Goal: Task Accomplishment & Management: Use online tool/utility

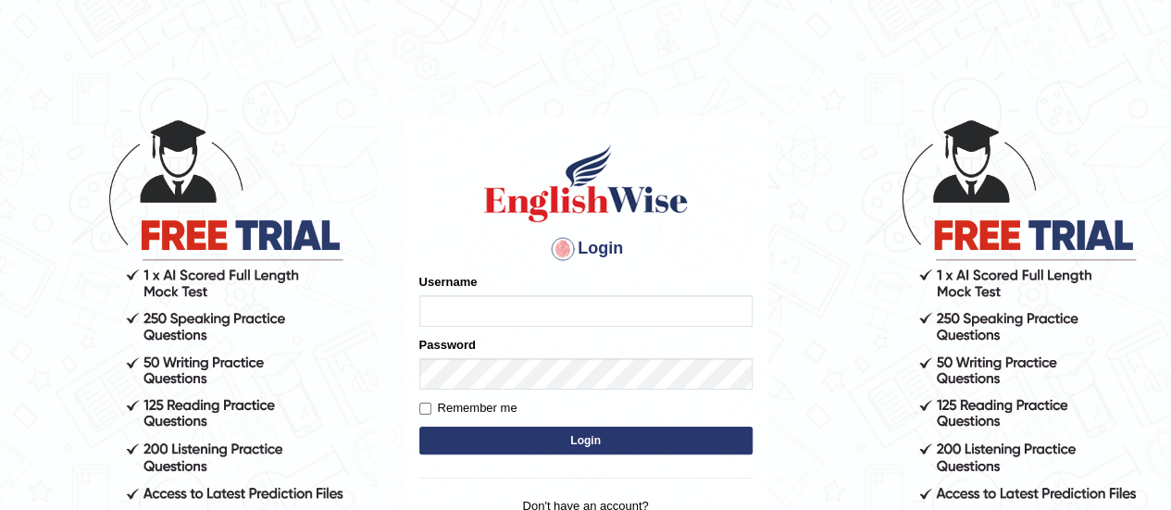
type input "ArvinDurgapersad123"
click at [535, 449] on button "Login" at bounding box center [585, 441] width 333 height 28
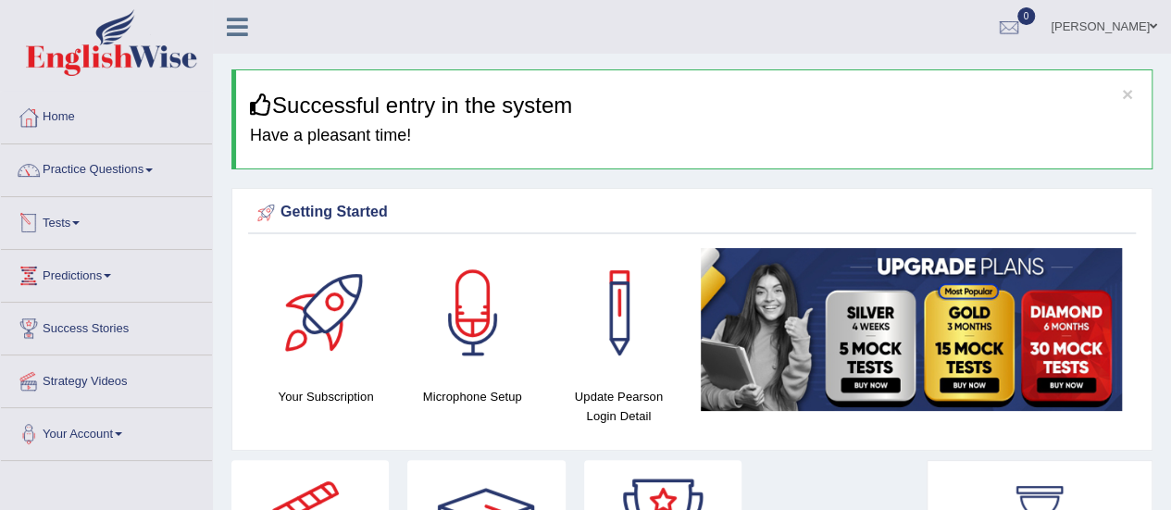
click at [70, 219] on link "Tests" at bounding box center [106, 220] width 211 height 46
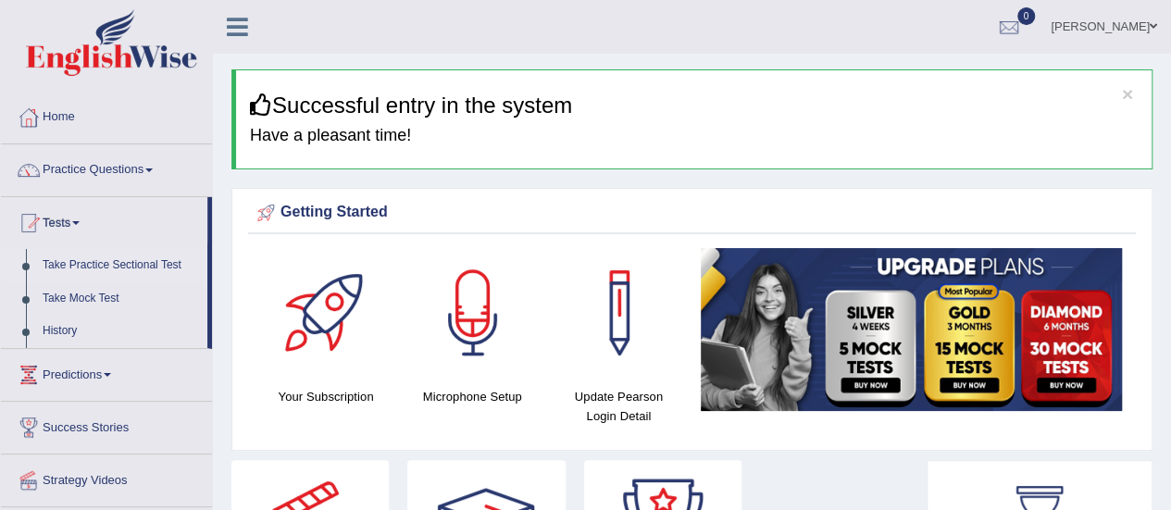
click at [100, 266] on link "Take Practice Sectional Test" at bounding box center [120, 265] width 173 height 33
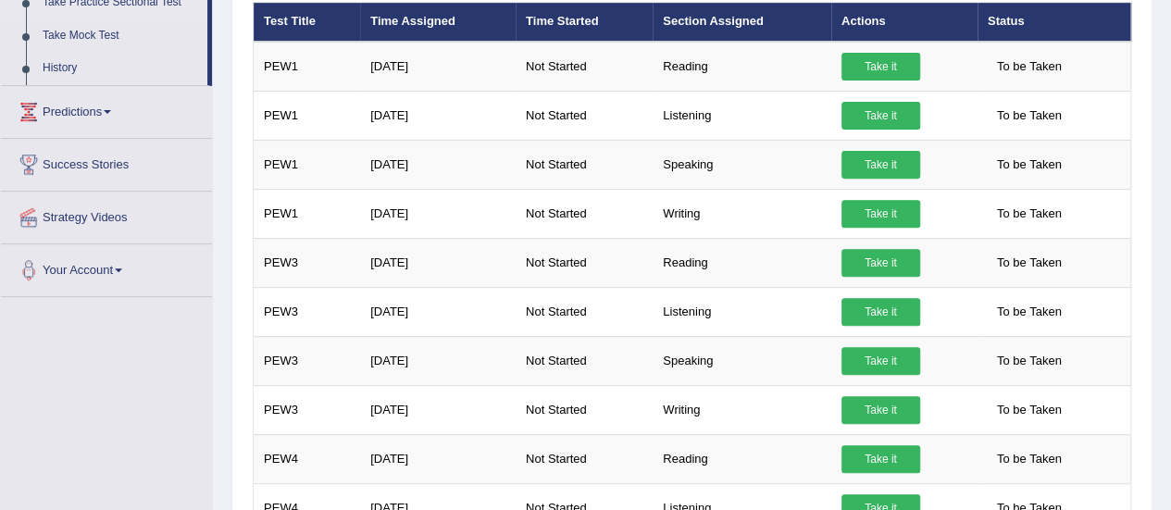
scroll to position [256, 0]
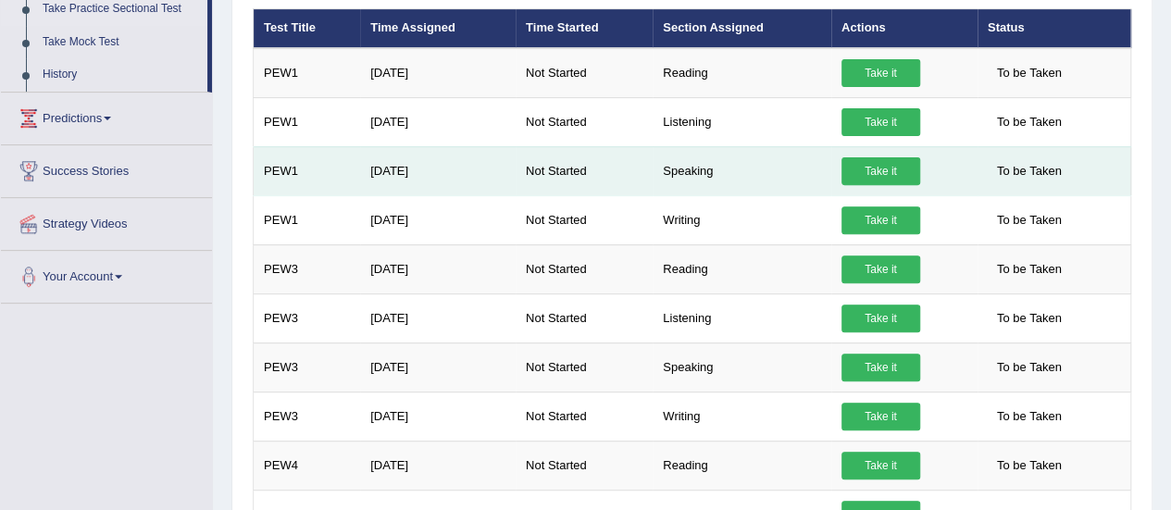
click at [879, 173] on link "Take it" at bounding box center [880, 171] width 79 height 28
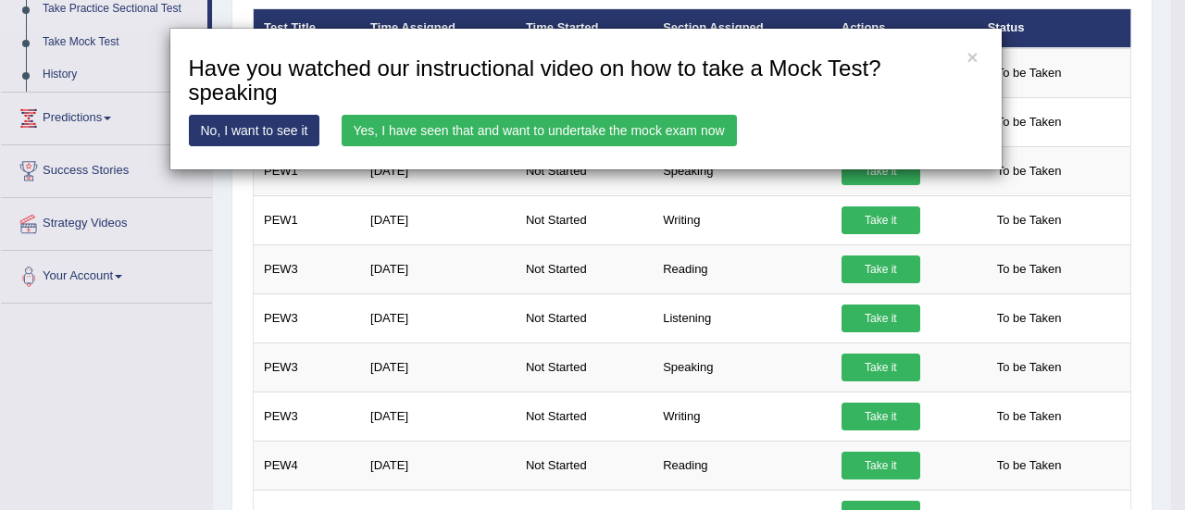
click at [254, 129] on link "No, I want to see it" at bounding box center [254, 130] width 131 height 31
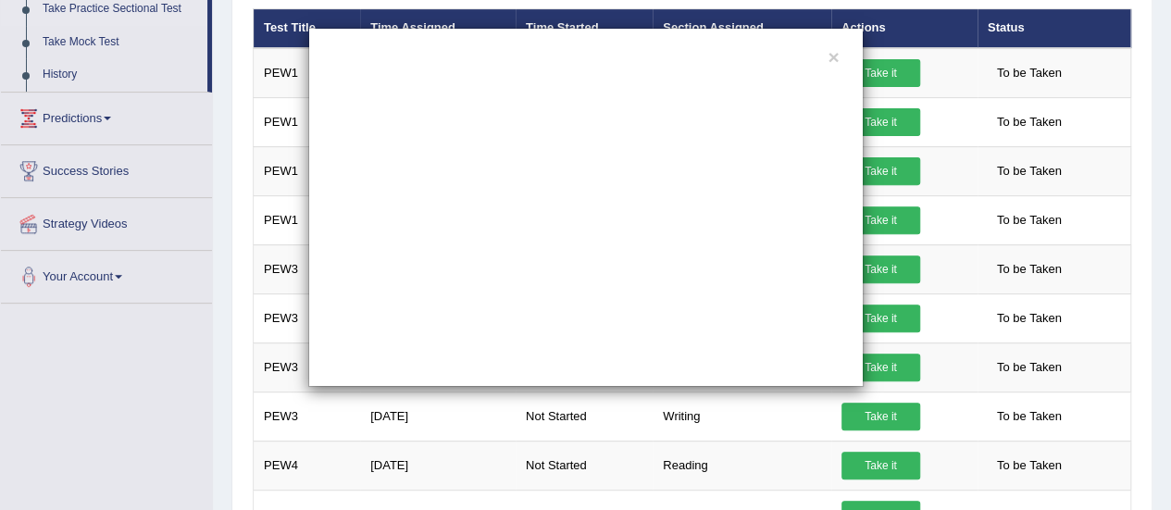
click at [147, 496] on div "×" at bounding box center [585, 255] width 1171 height 510
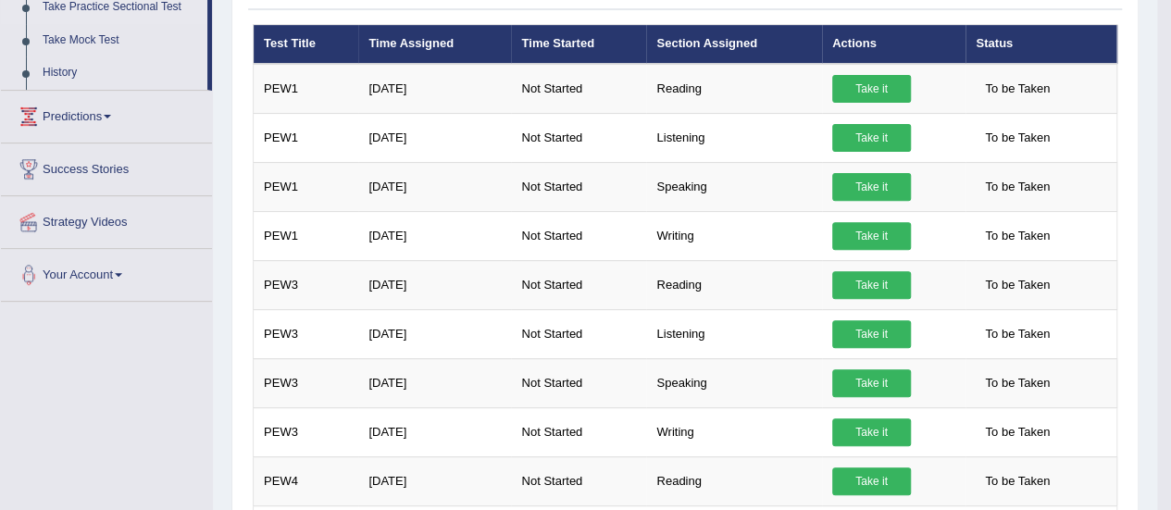
scroll to position [0, 0]
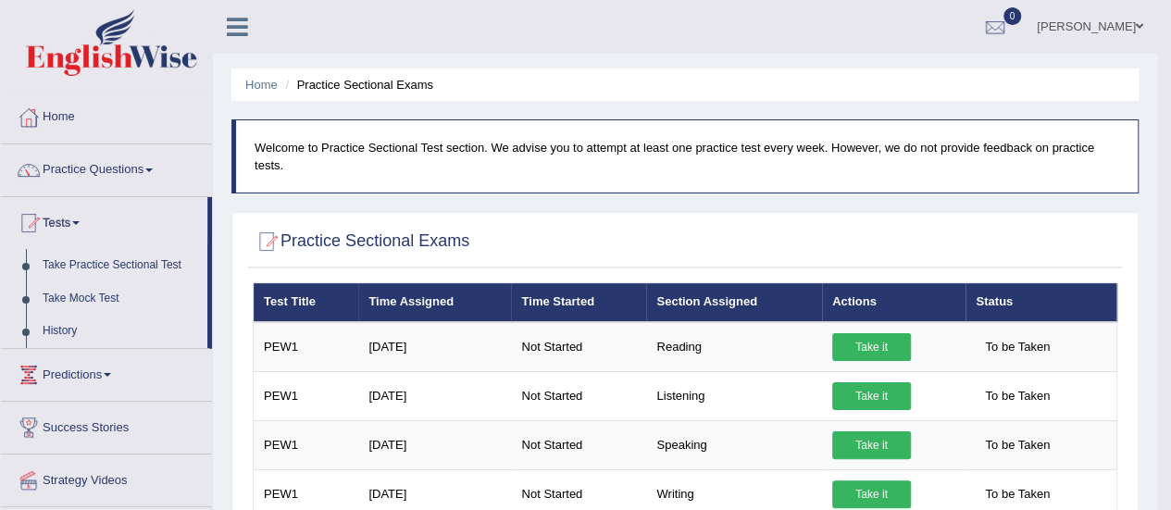
click at [124, 260] on link "Take Practice Sectional Test" at bounding box center [120, 265] width 173 height 33
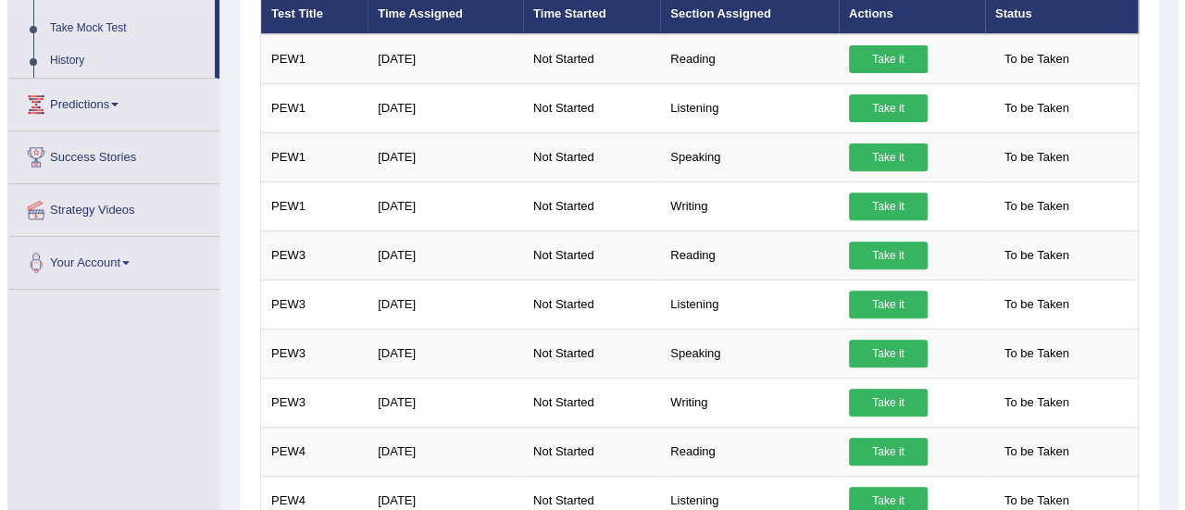
scroll to position [275, 0]
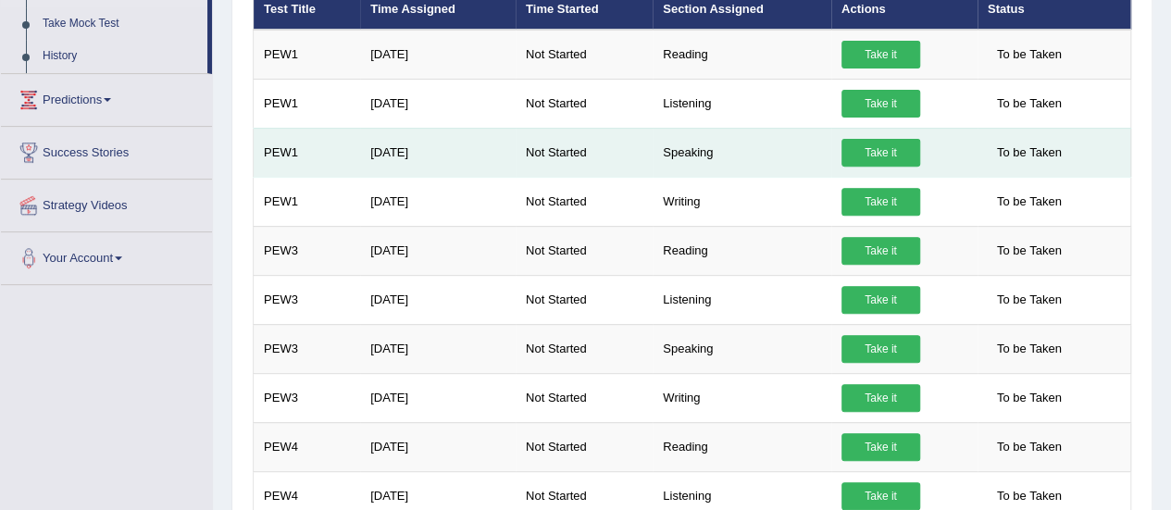
click at [883, 148] on link "Take it" at bounding box center [880, 153] width 79 height 28
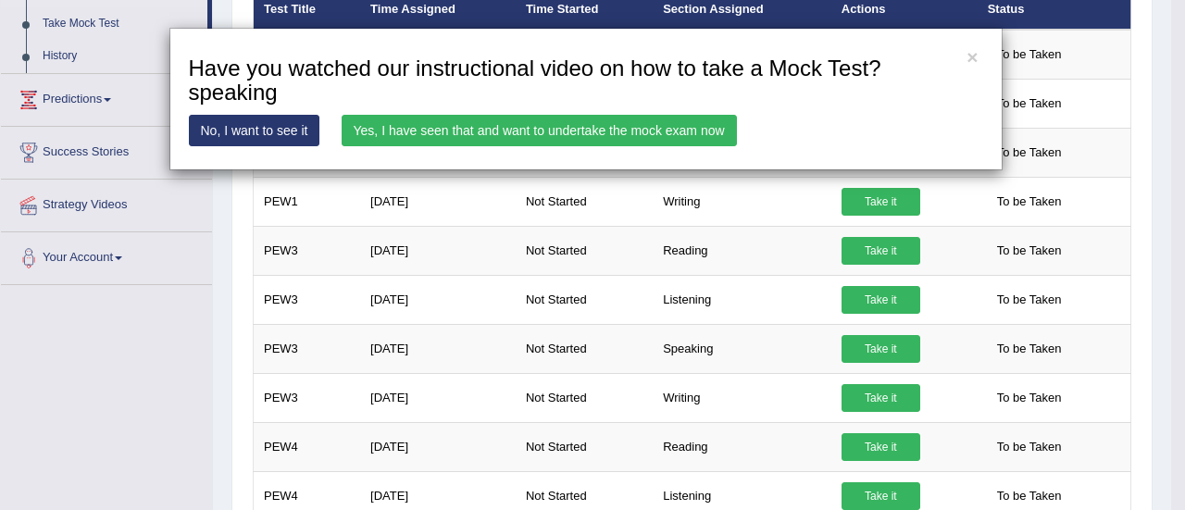
click at [250, 130] on link "No, I want to see it" at bounding box center [254, 130] width 131 height 31
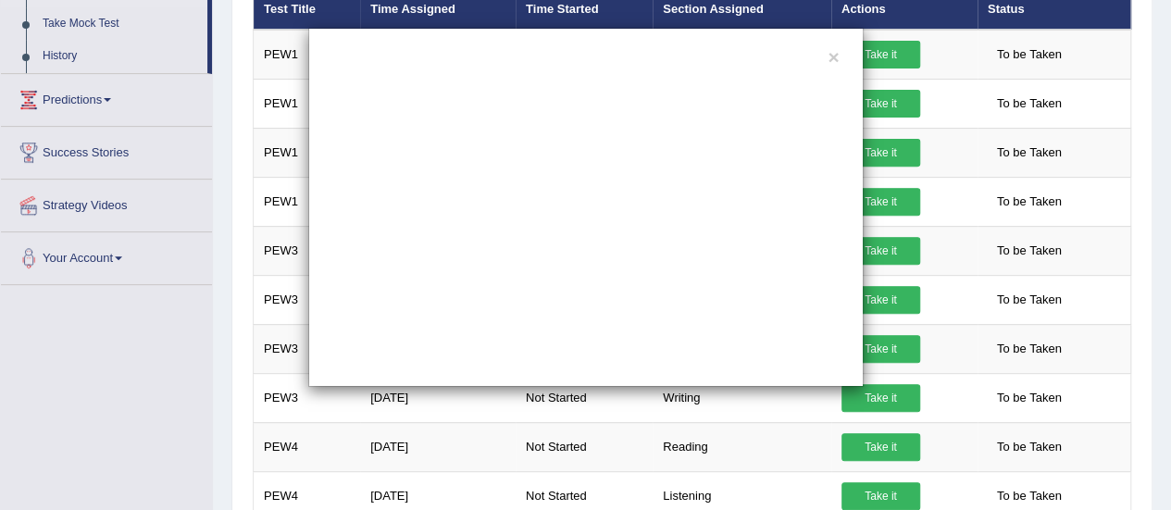
click at [250, 130] on div "×" at bounding box center [585, 207] width 1171 height 359
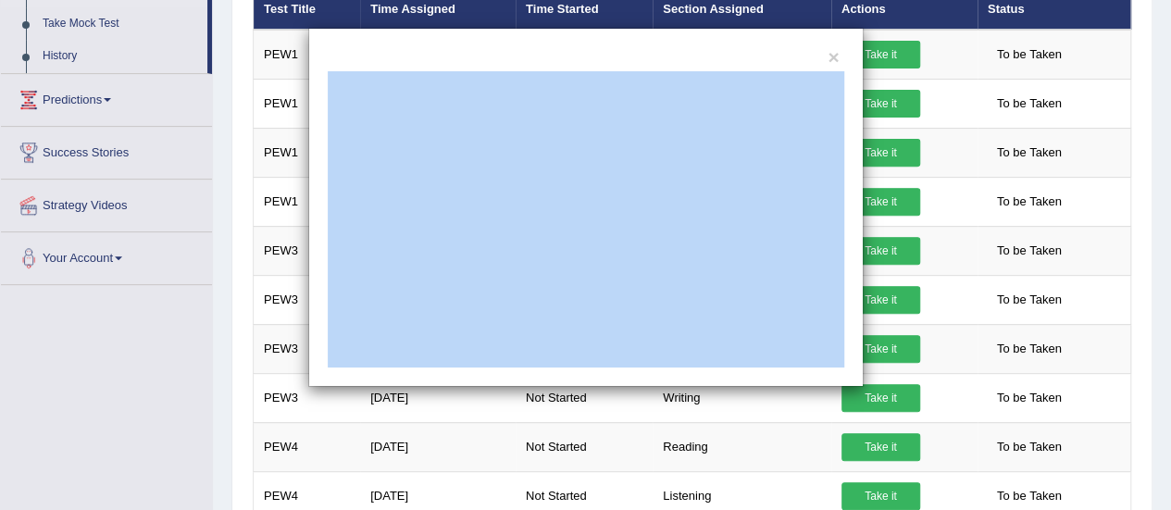
click at [657, 57] on div "×" at bounding box center [585, 207] width 555 height 359
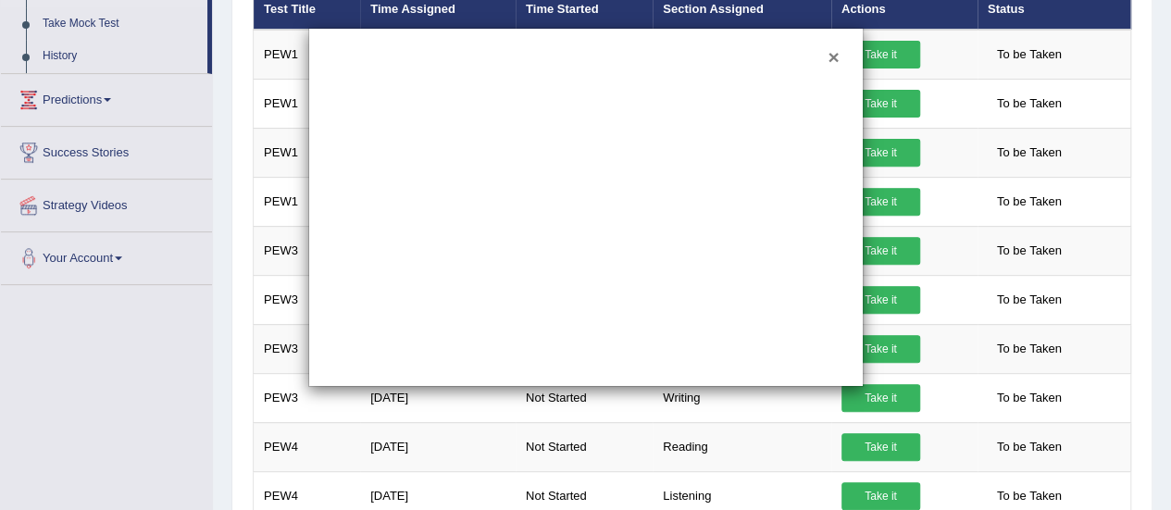
click at [830, 56] on button "×" at bounding box center [832, 56] width 11 height 19
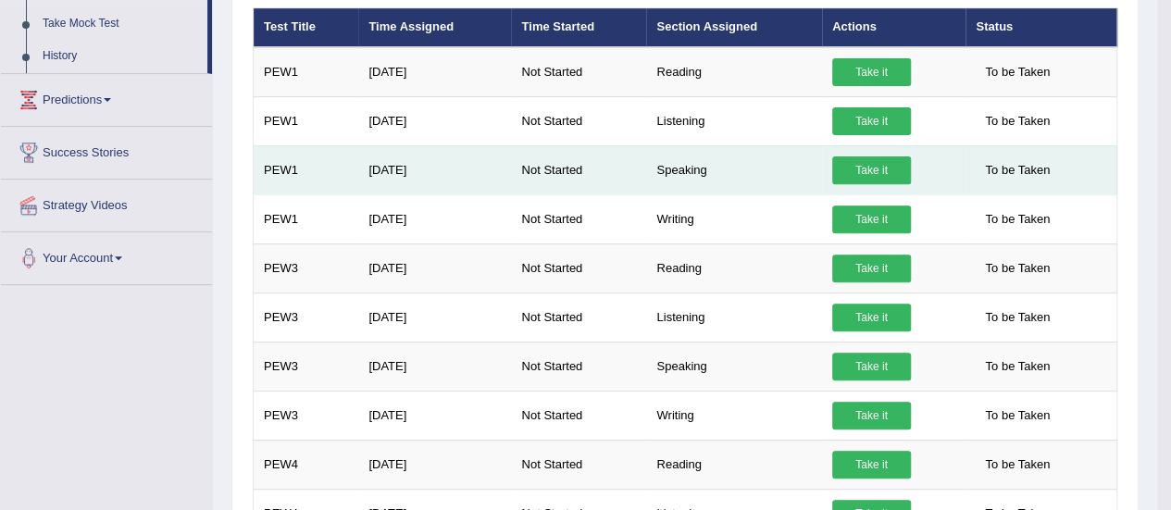
click at [877, 172] on link "Take it" at bounding box center [871, 170] width 79 height 28
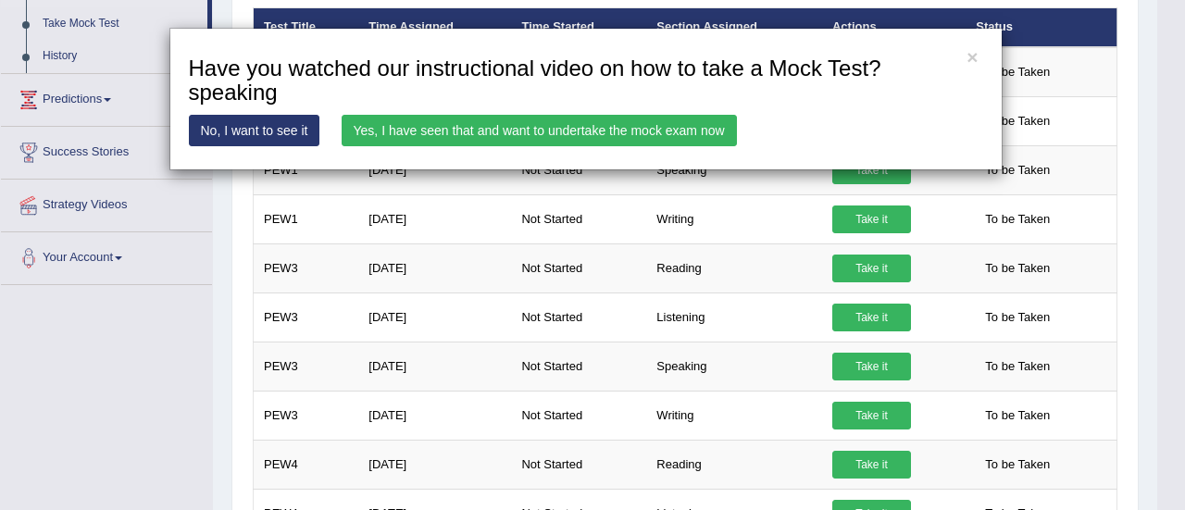
click at [453, 127] on link "Yes, I have seen that and want to undertake the mock exam now" at bounding box center [538, 130] width 395 height 31
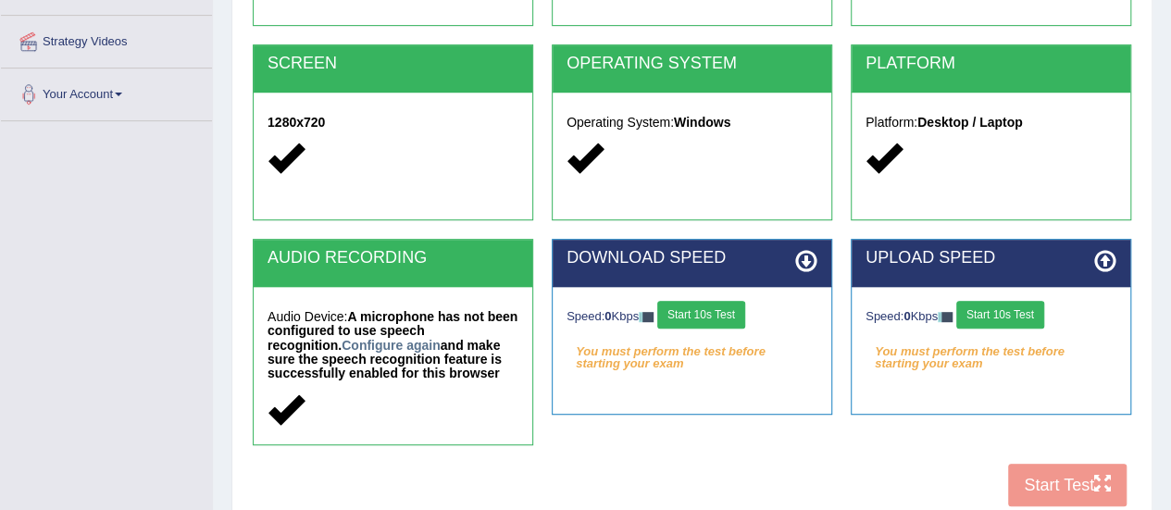
scroll to position [361, 0]
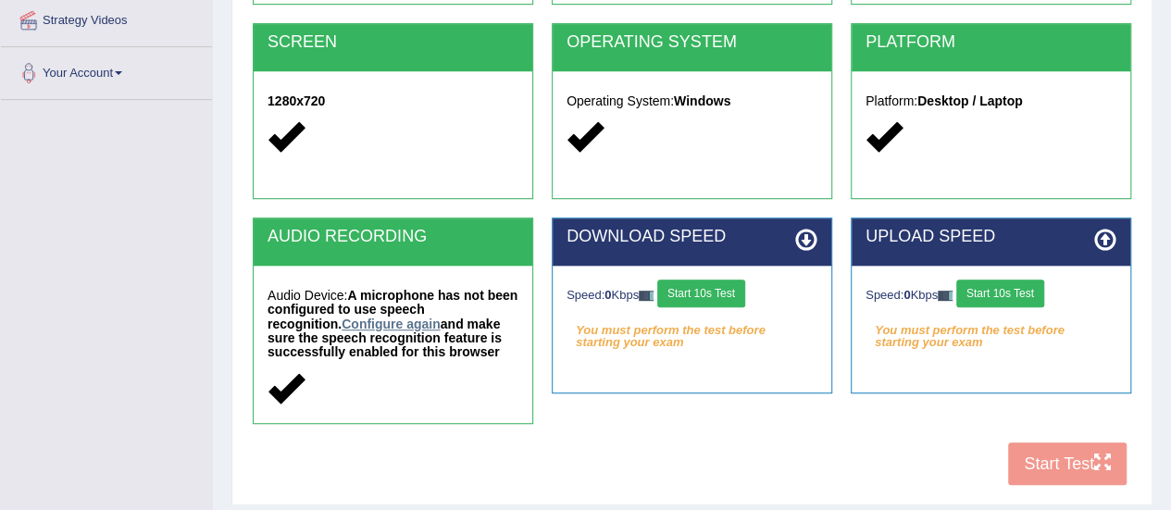
click at [394, 318] on link "Configure again" at bounding box center [390, 323] width 99 height 15
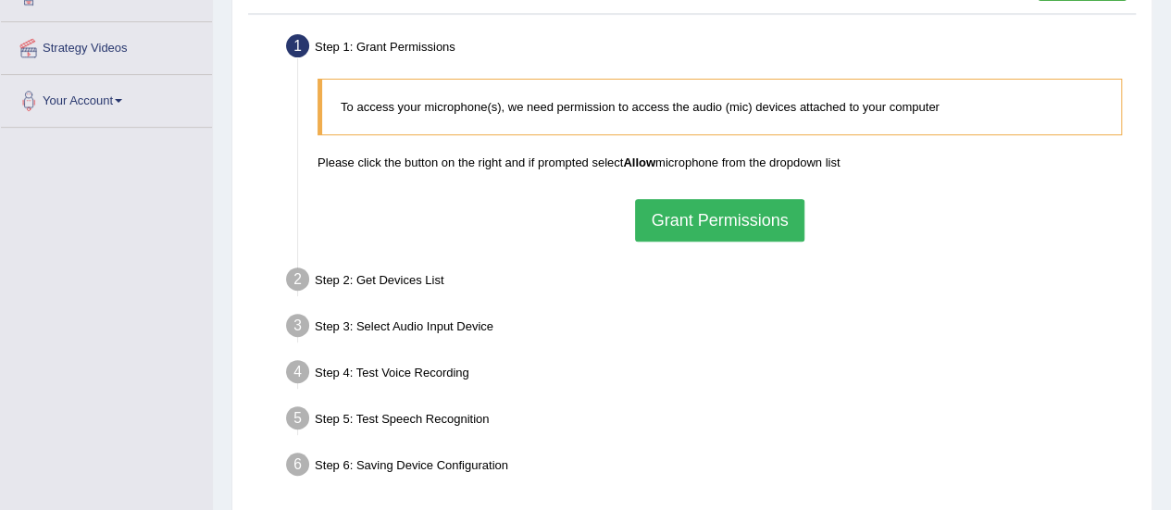
scroll to position [426, 0]
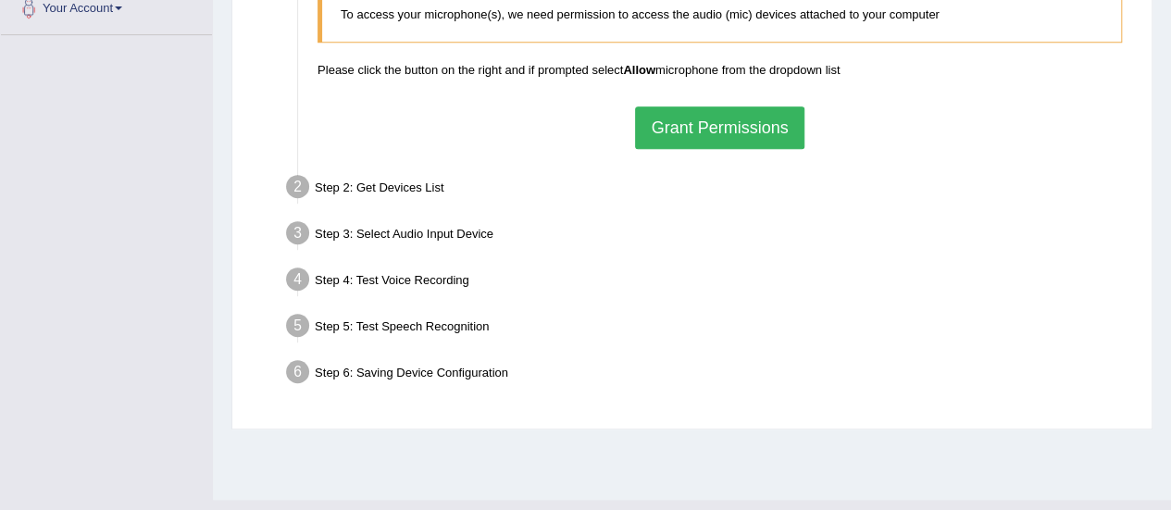
click at [724, 119] on button "Grant Permissions" at bounding box center [719, 127] width 168 height 43
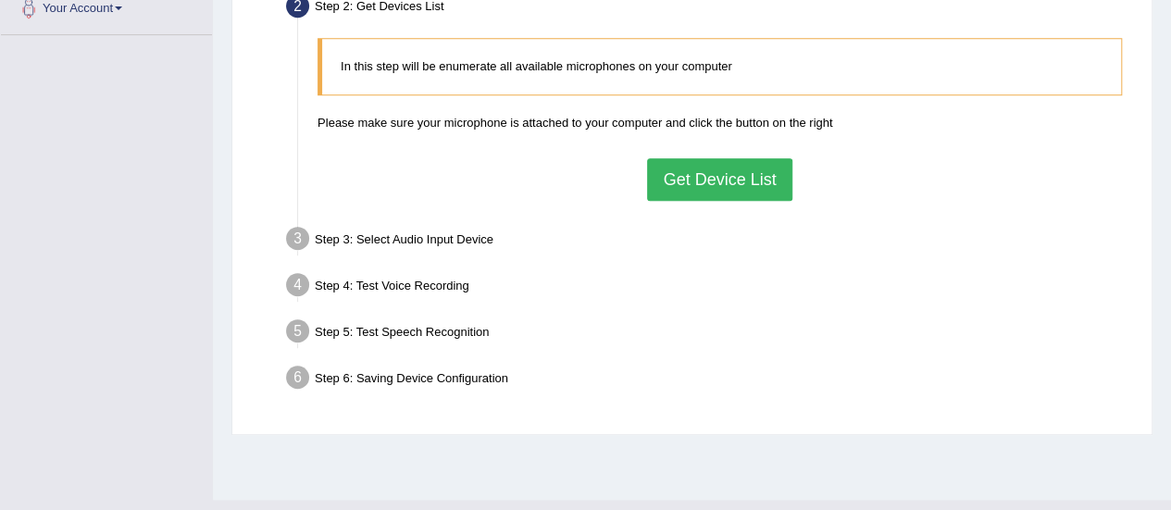
click at [719, 189] on button "Get Device List" at bounding box center [719, 179] width 144 height 43
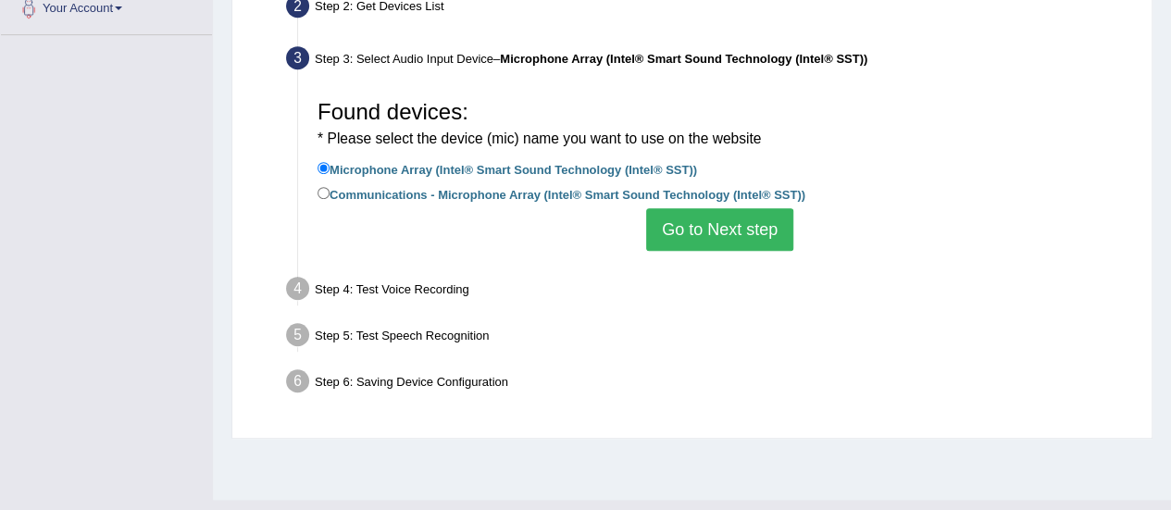
click at [708, 230] on button "Go to Next step" at bounding box center [719, 229] width 147 height 43
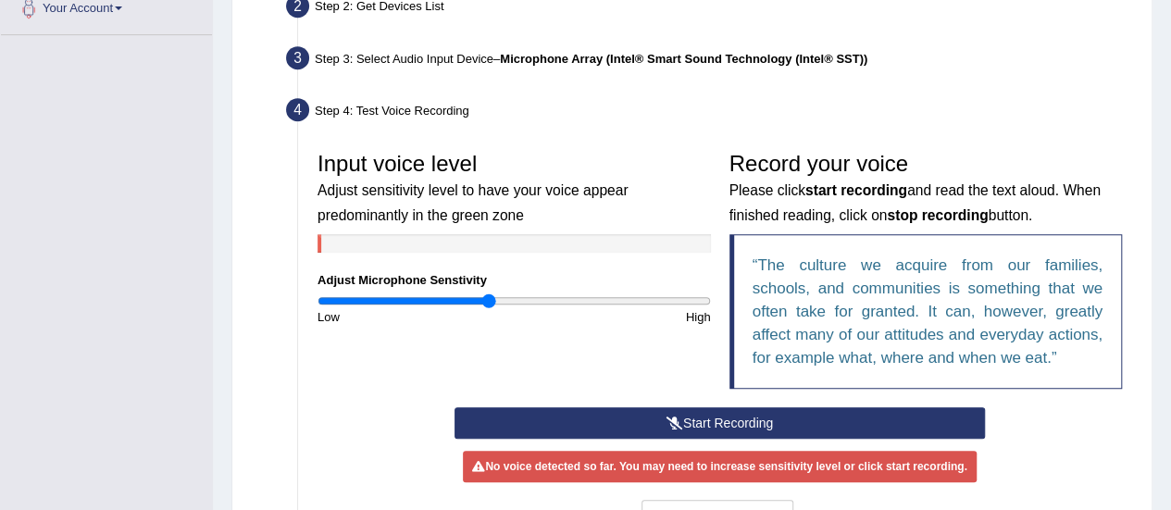
click at [708, 230] on div "Input voice level Adjust sensitivity level to have your voice appear predominan…" at bounding box center [514, 234] width 412 height 183
click at [565, 427] on button "Start Recording" at bounding box center [719, 422] width 530 height 31
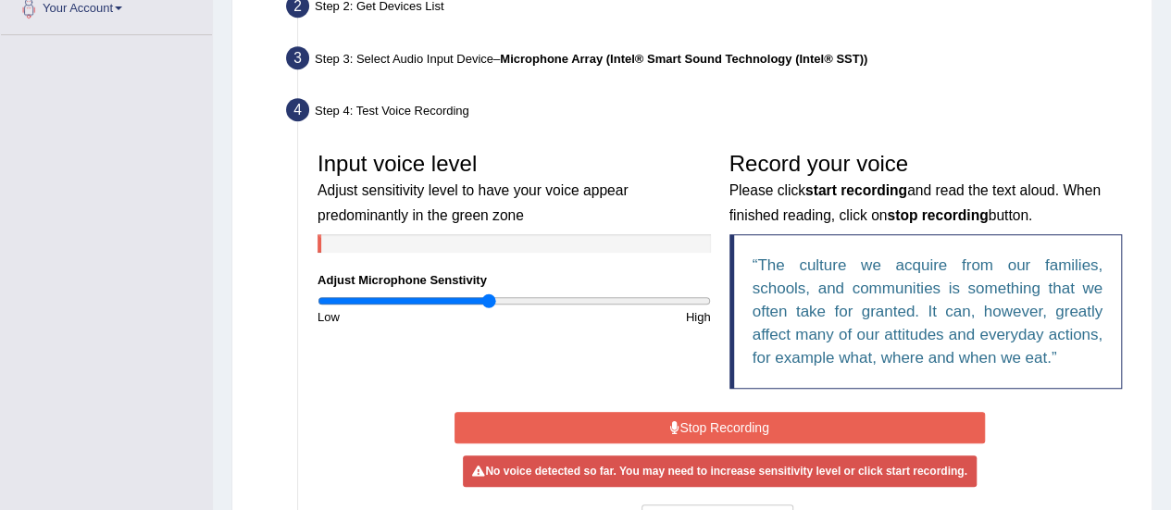
click at [596, 470] on div "No voice detected so far. You may need to increase sensitivity level or click s…" at bounding box center [719, 471] width 530 height 18
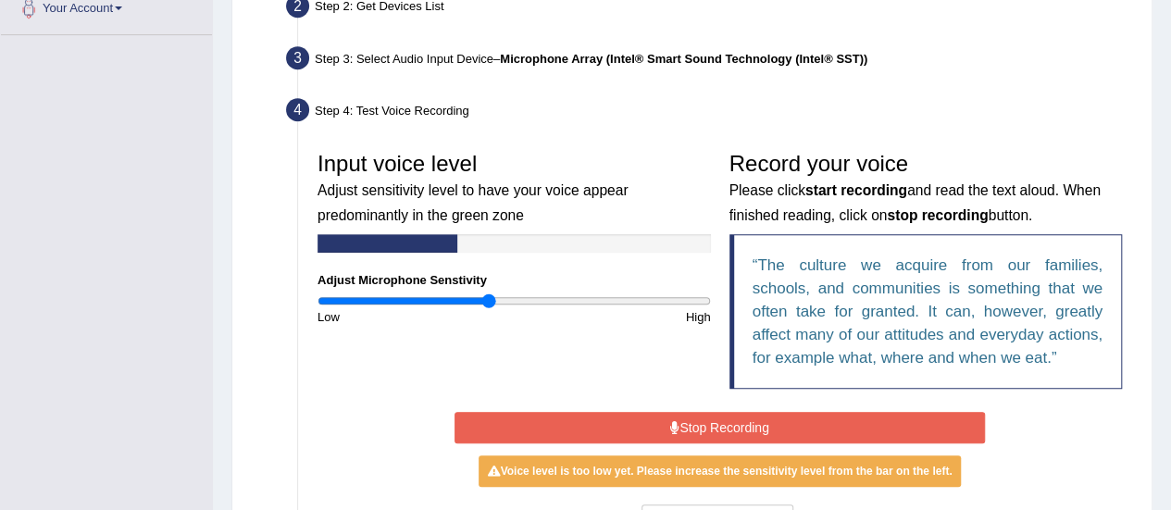
click at [596, 470] on div "Voice level is too low yet. Please increase the sensitivity level from the bar …" at bounding box center [719, 470] width 483 height 31
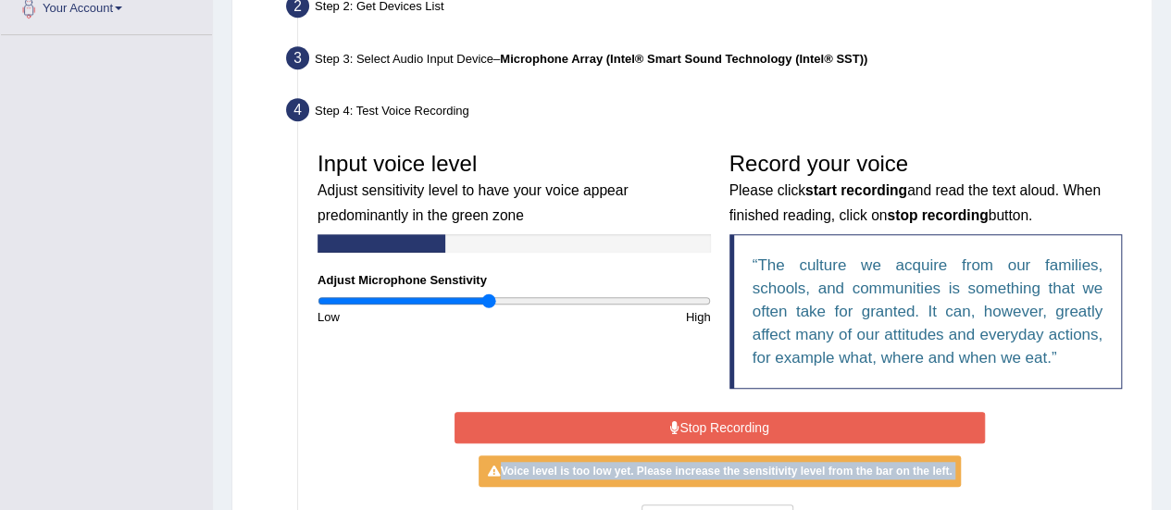
click at [596, 470] on div "Voice level is too low yet. Please increase the sensitivity level from the bar …" at bounding box center [719, 470] width 483 height 31
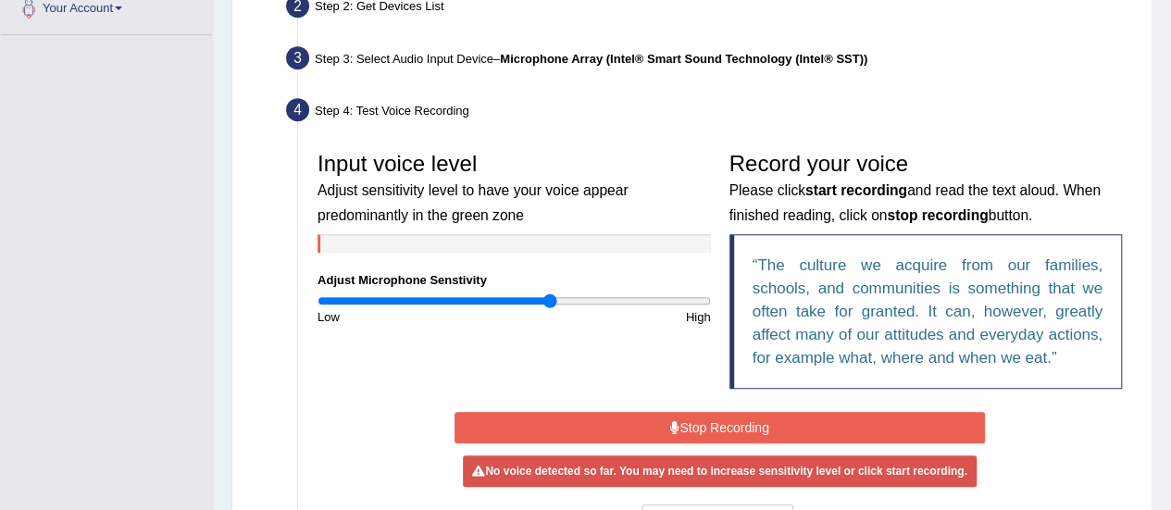
drag, startPoint x: 491, startPoint y: 303, endPoint x: 550, endPoint y: 308, distance: 58.6
click at [550, 308] on input "range" at bounding box center [513, 300] width 393 height 15
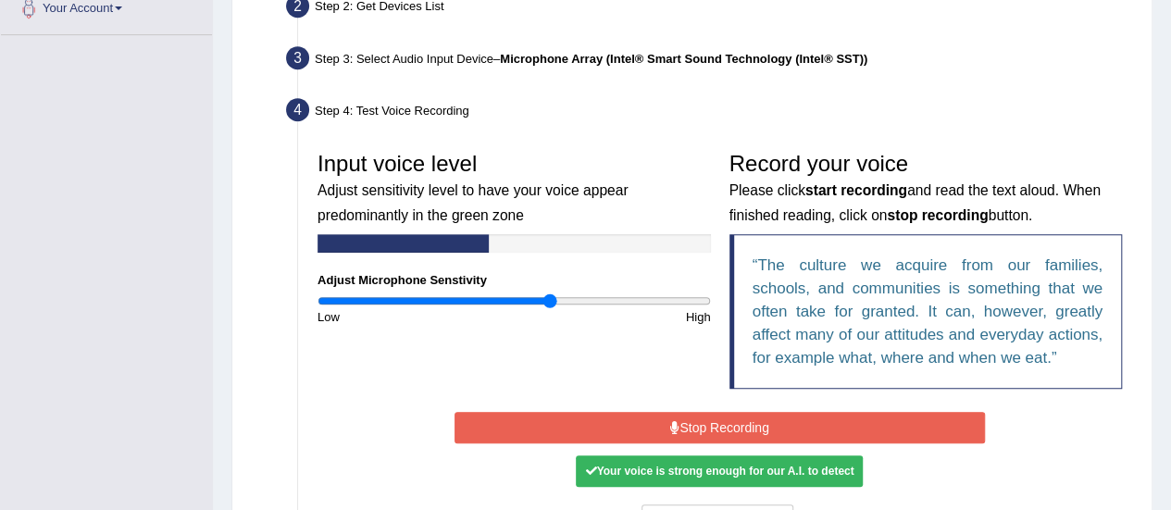
click at [591, 412] on button "Stop Recording" at bounding box center [719, 427] width 530 height 31
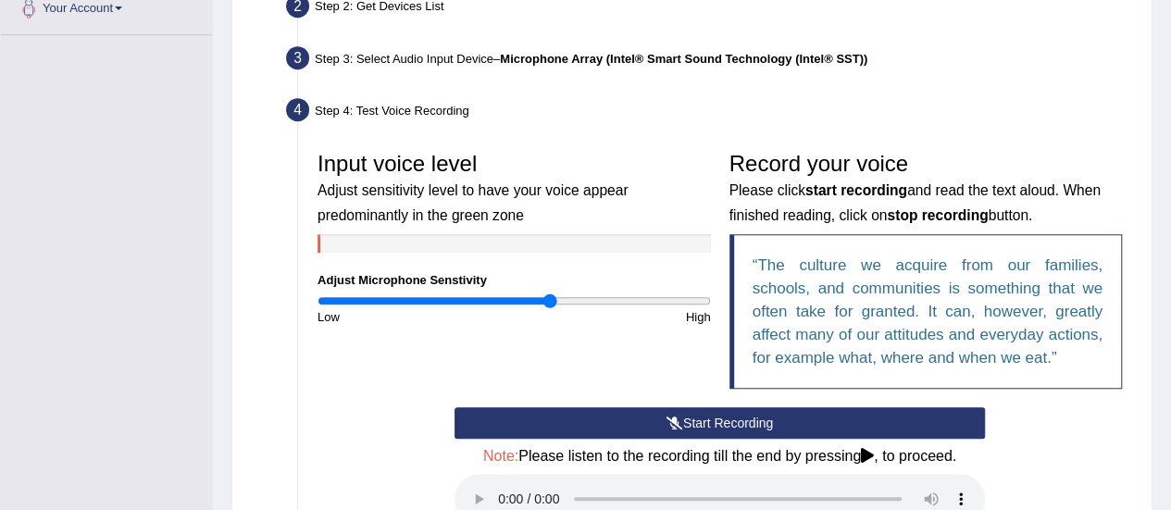
click at [873, 452] on icon at bounding box center [867, 455] width 13 height 15
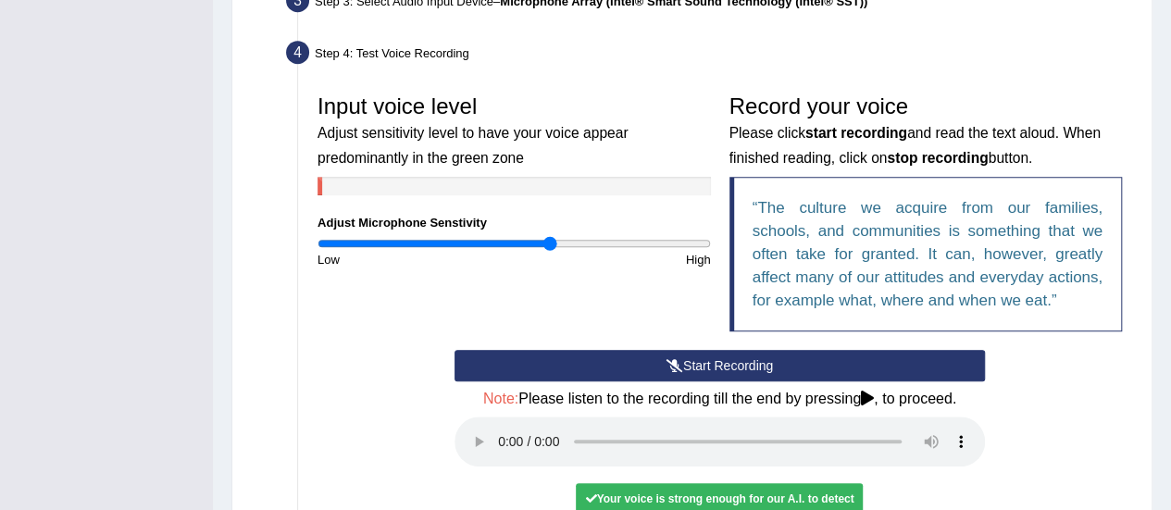
scroll to position [485, 0]
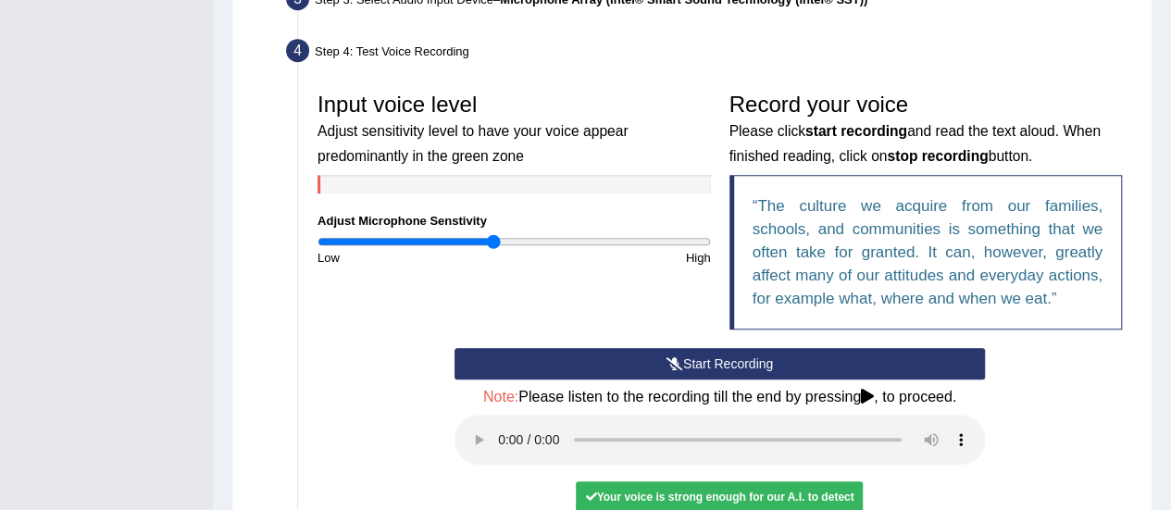
click at [490, 242] on input "range" at bounding box center [513, 241] width 393 height 15
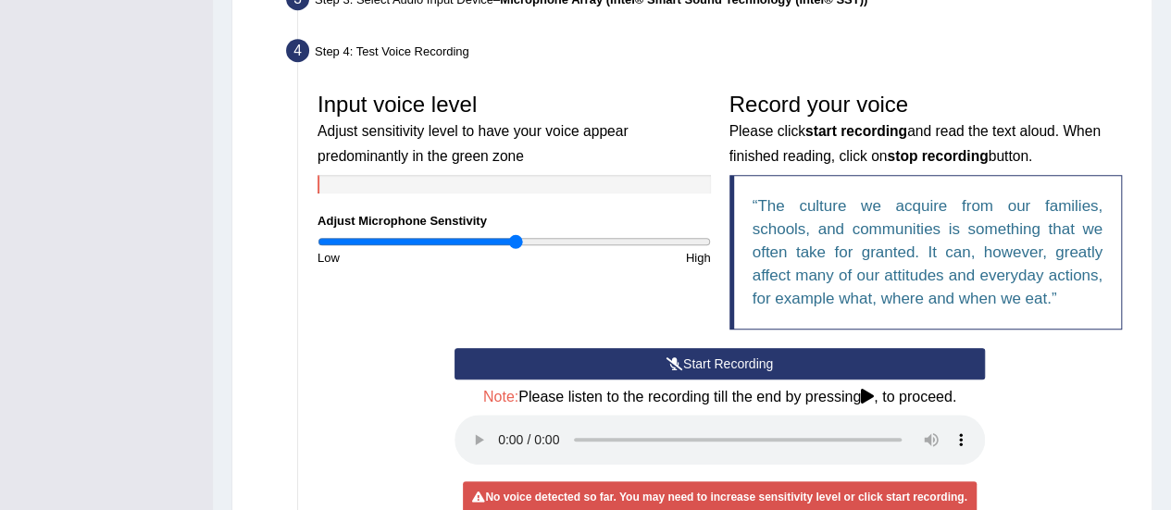
drag, startPoint x: 496, startPoint y: 243, endPoint x: 514, endPoint y: 243, distance: 17.6
click at [514, 243] on input "range" at bounding box center [513, 241] width 393 height 15
click at [522, 352] on button "Start Recording" at bounding box center [719, 363] width 530 height 31
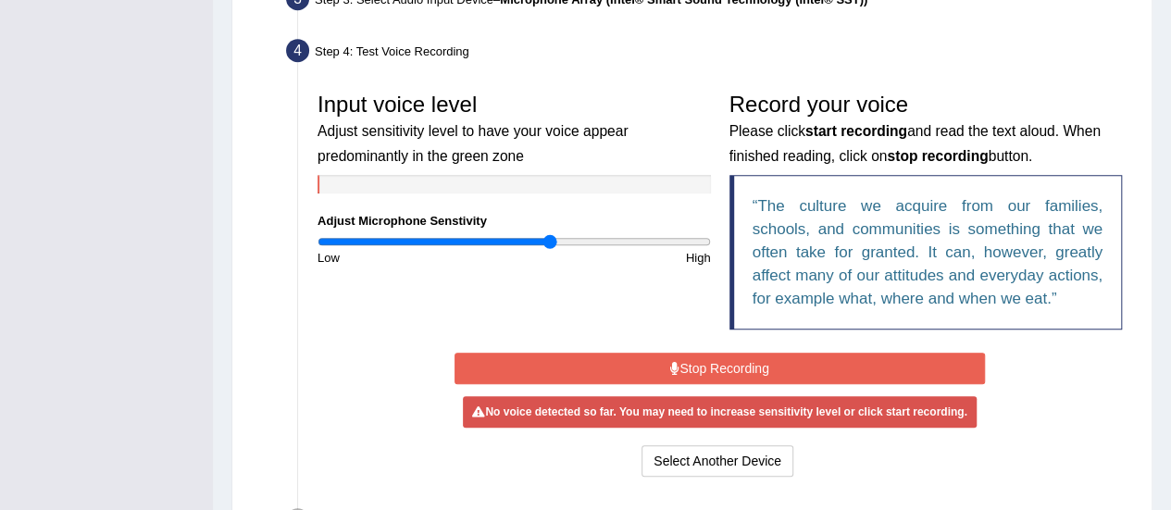
drag, startPoint x: 514, startPoint y: 237, endPoint x: 552, endPoint y: 238, distance: 38.0
type input "1.2"
click at [552, 238] on input "range" at bounding box center [513, 241] width 393 height 15
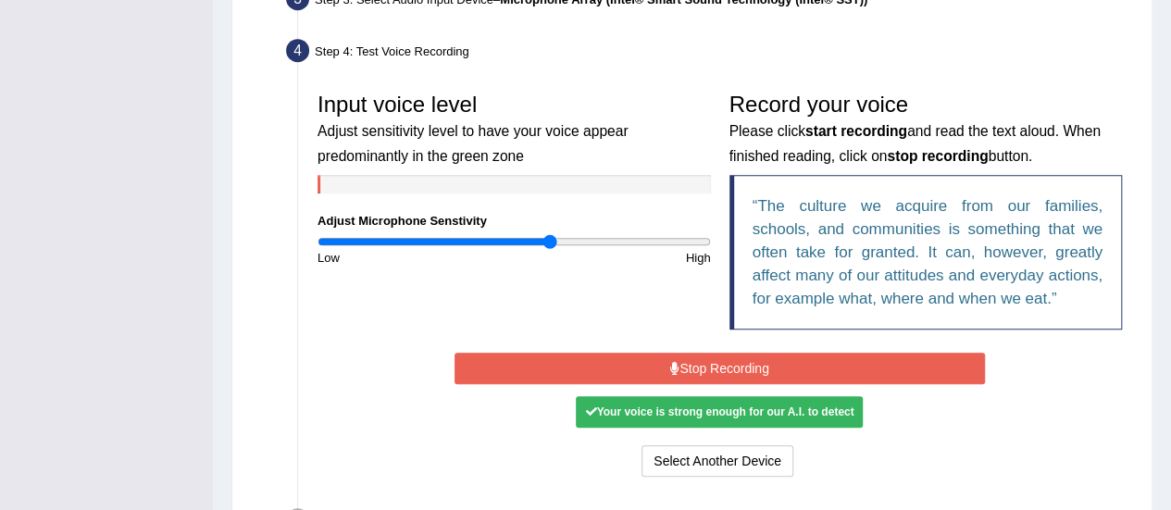
click at [614, 368] on button "Stop Recording" at bounding box center [719, 368] width 530 height 31
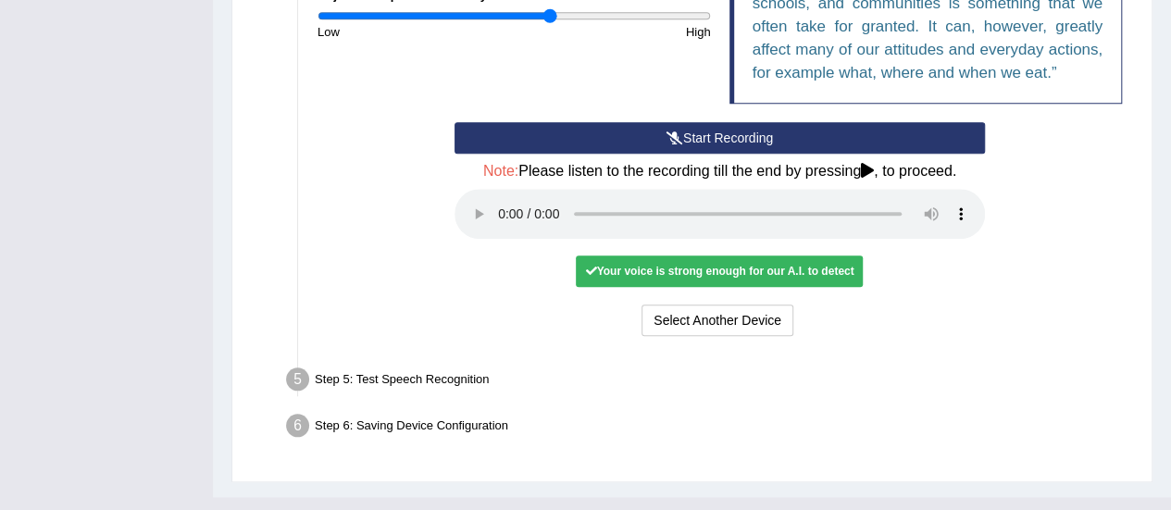
scroll to position [712, 0]
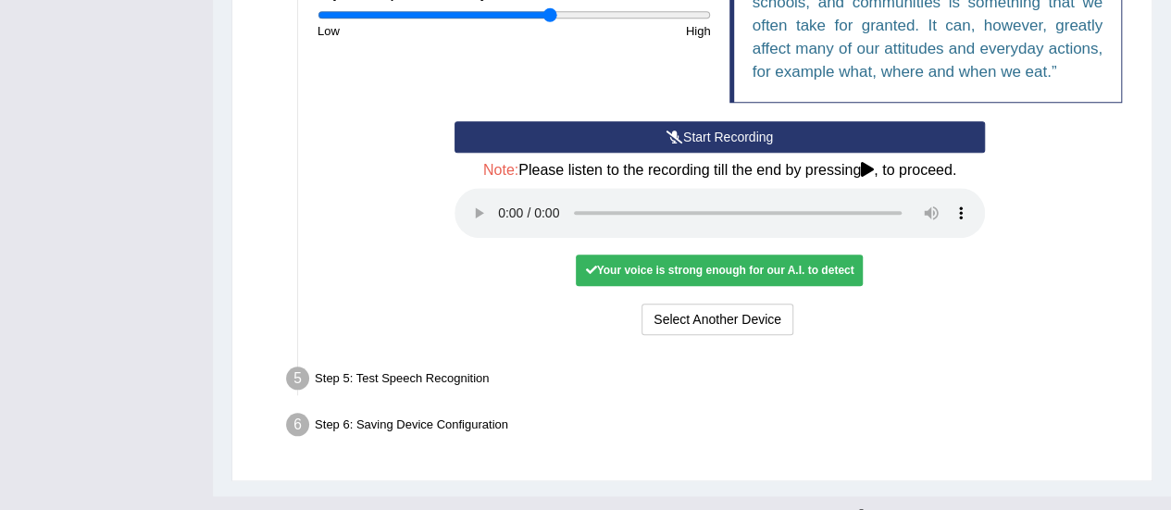
click at [791, 270] on div "Your voice is strong enough for our A.I. to detect" at bounding box center [719, 269] width 287 height 31
click at [871, 162] on icon at bounding box center [867, 169] width 13 height 15
click at [862, 165] on h4 "Note: Please listen to the recording till the end by pressing , to proceed." at bounding box center [719, 170] width 530 height 17
click at [874, 170] on icon at bounding box center [867, 169] width 13 height 15
click at [870, 167] on icon at bounding box center [867, 169] width 13 height 15
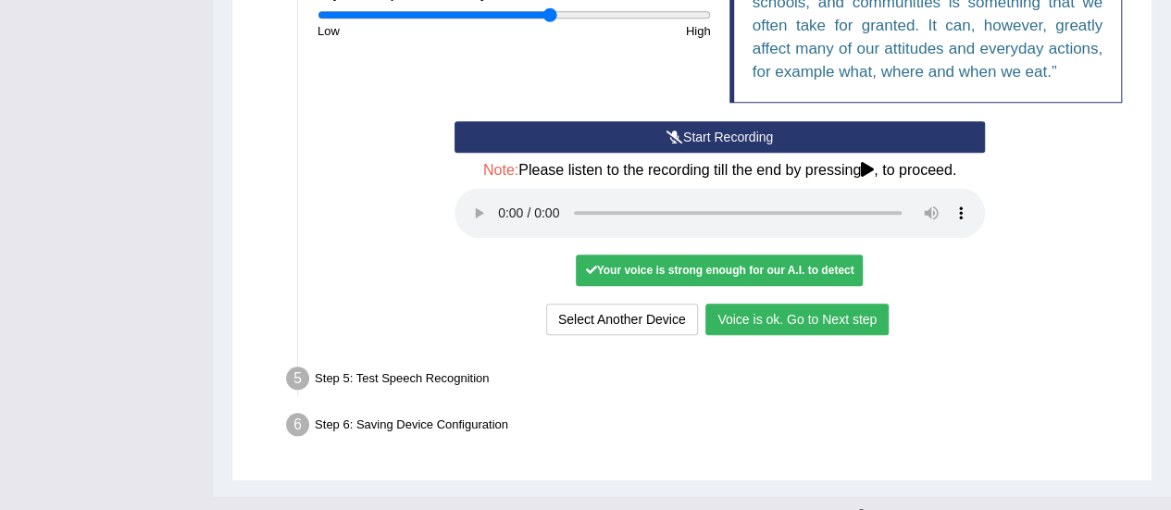
click at [785, 319] on button "Voice is ok. Go to Next step" at bounding box center [796, 319] width 183 height 31
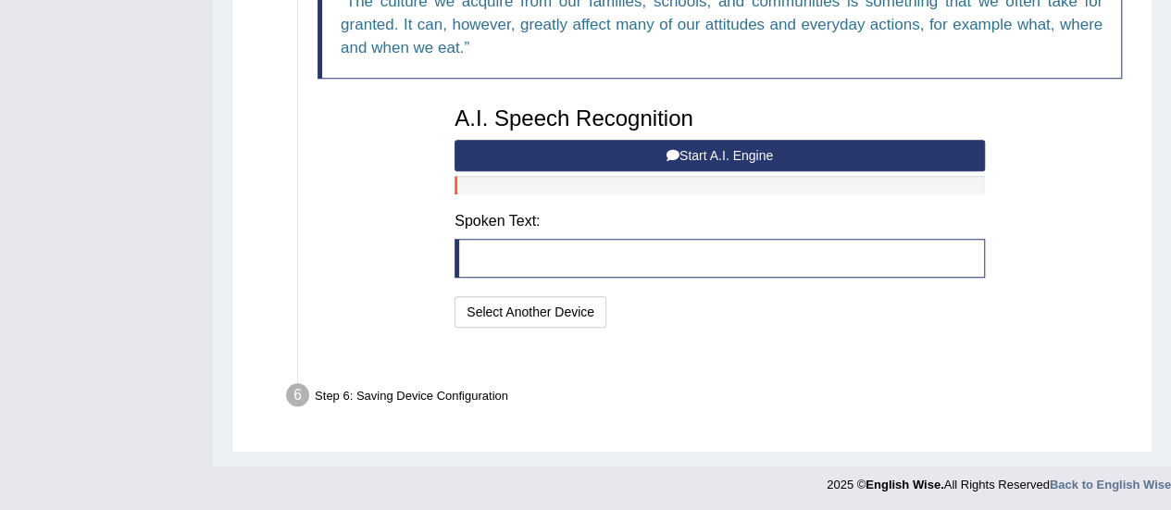
scroll to position [666, 0]
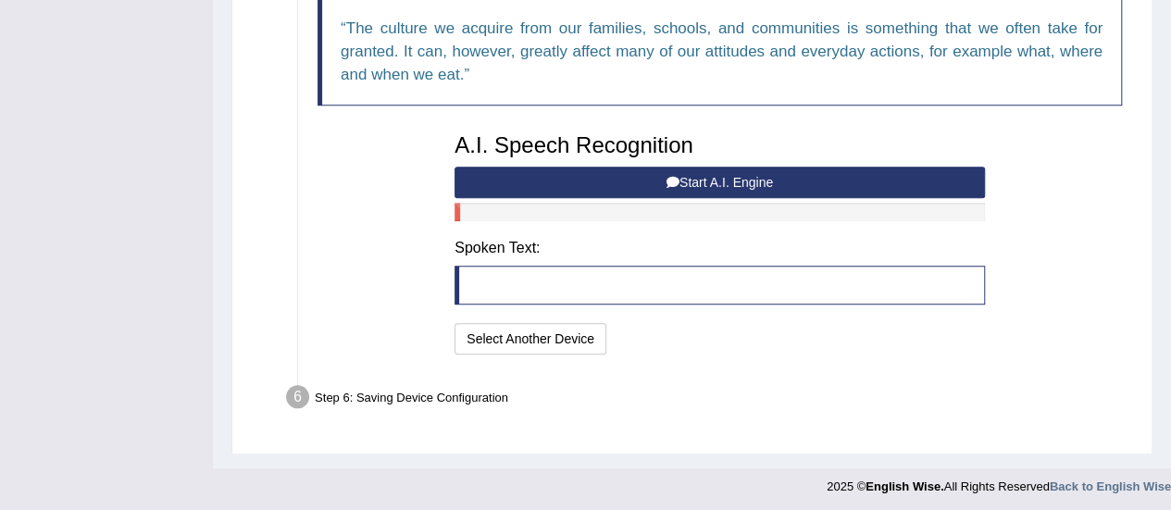
click at [772, 179] on button "Start A.I. Engine" at bounding box center [719, 182] width 530 height 31
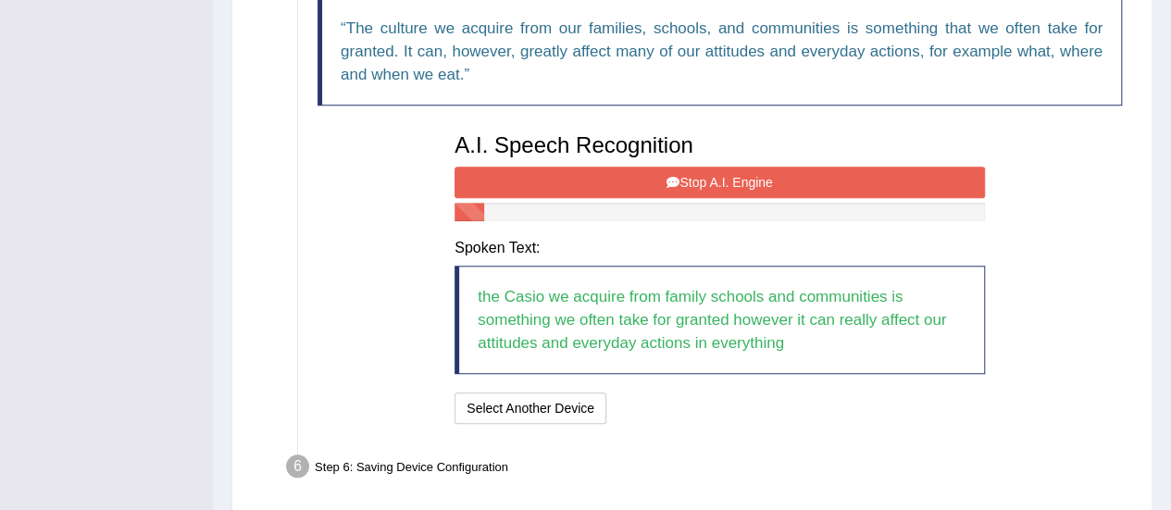
click at [772, 179] on button "Stop A.I. Engine" at bounding box center [719, 182] width 530 height 31
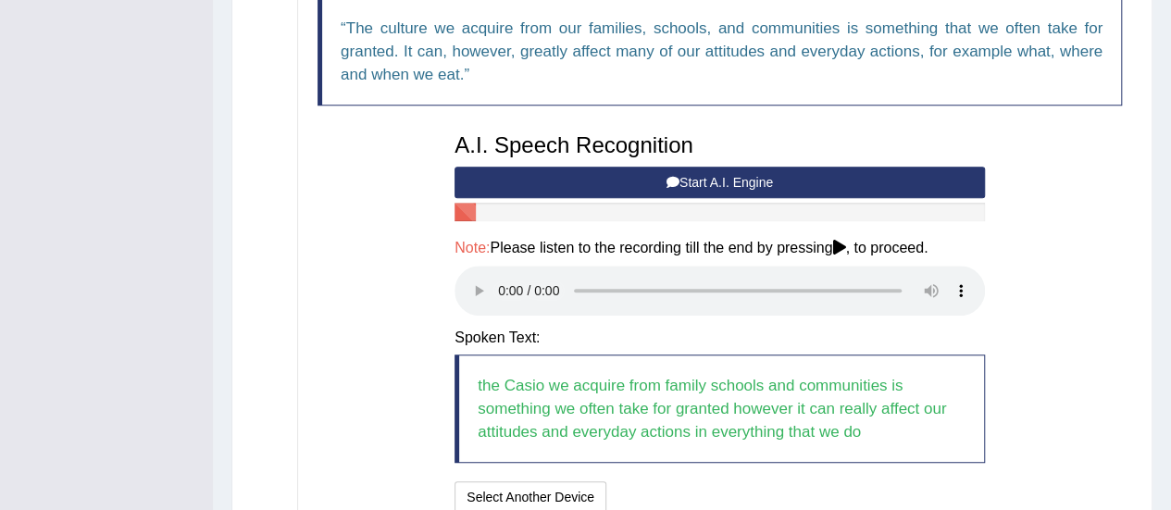
click at [842, 243] on icon at bounding box center [838, 247] width 13 height 15
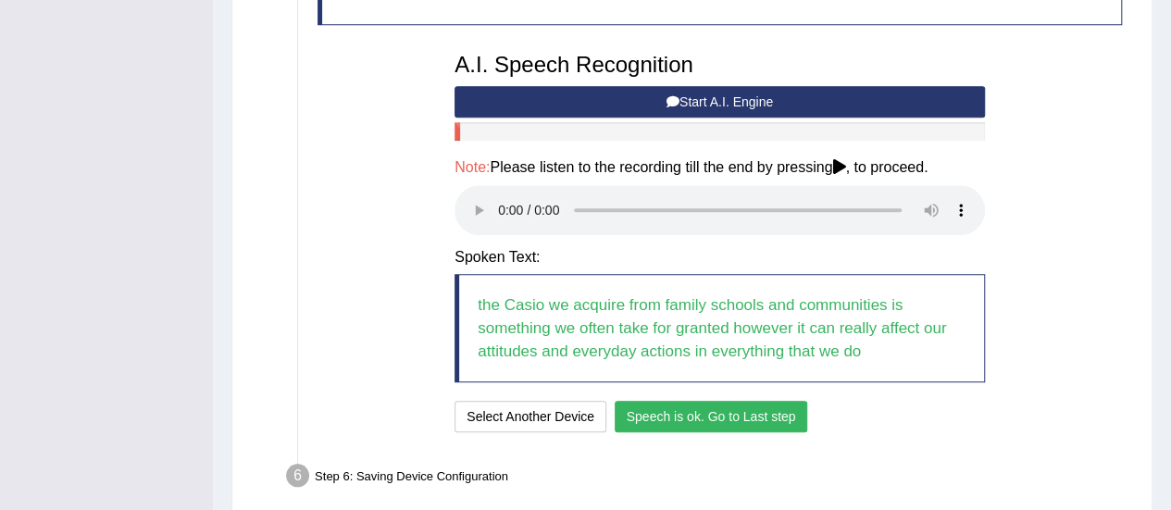
scroll to position [825, 0]
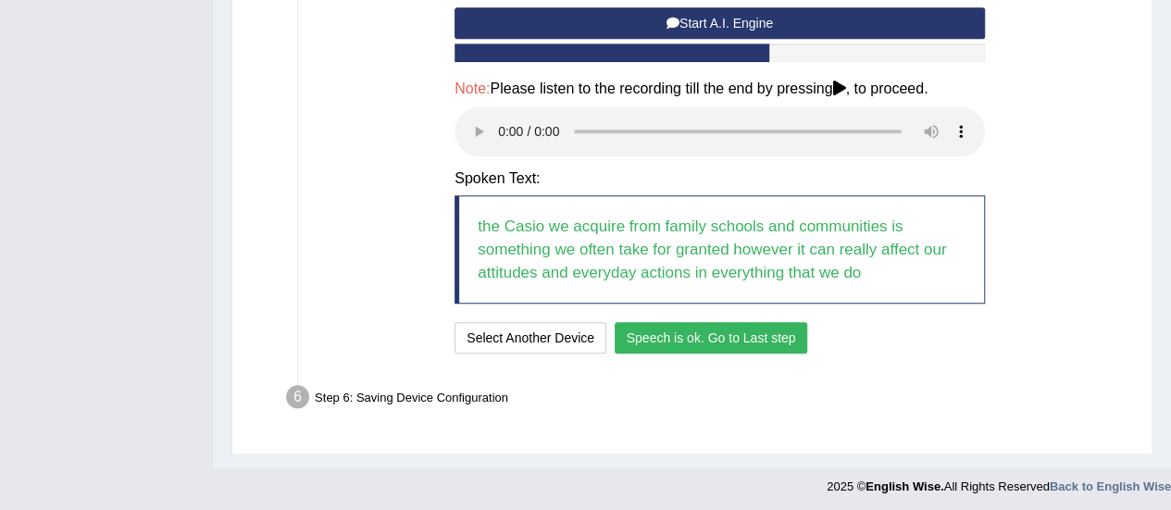
click at [737, 330] on button "Speech is ok. Go to Last step" at bounding box center [710, 337] width 193 height 31
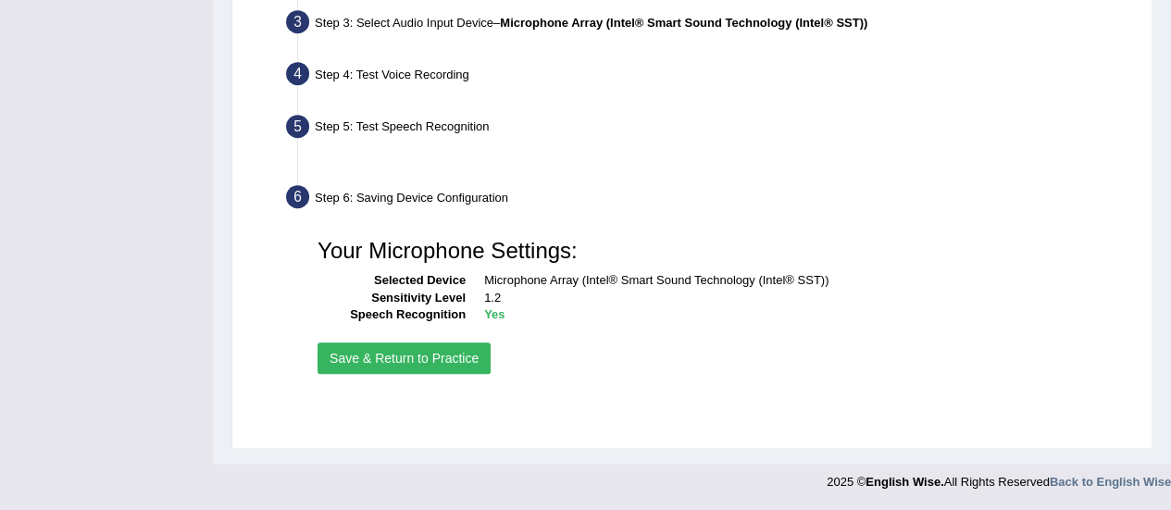
scroll to position [461, 0]
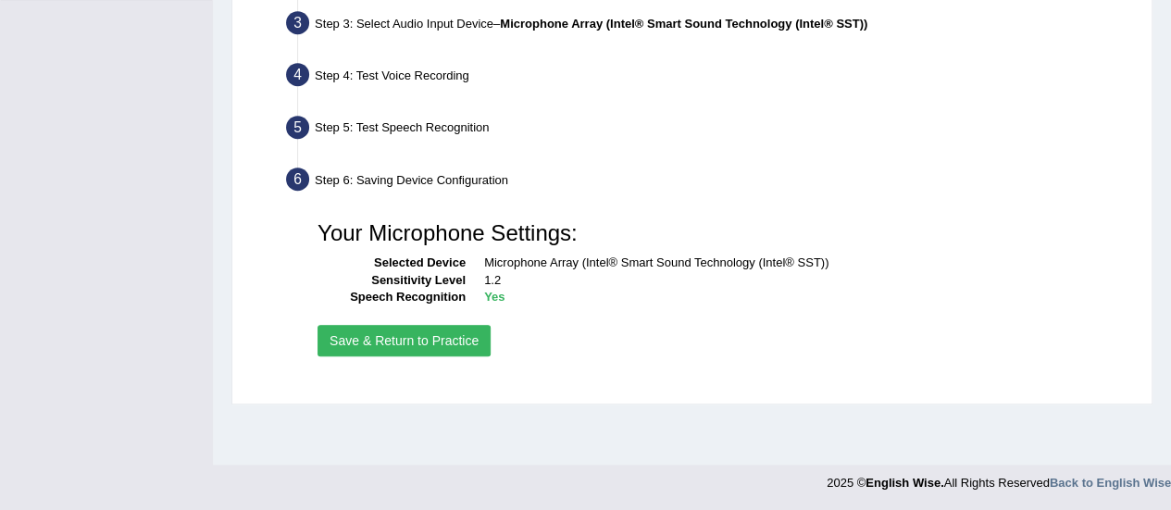
click at [403, 334] on button "Save & Return to Practice" at bounding box center [403, 340] width 173 height 31
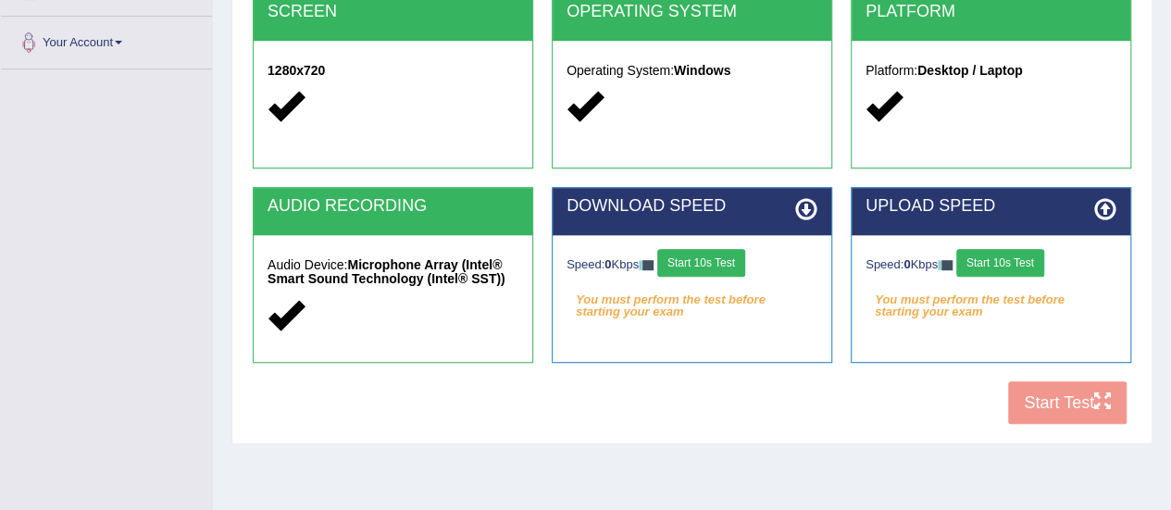
scroll to position [394, 0]
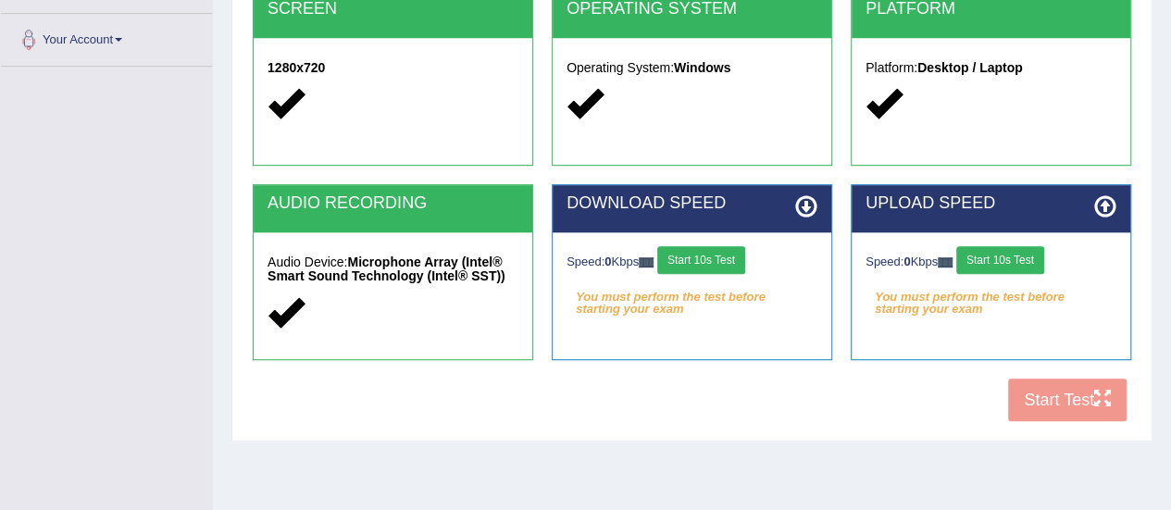
click at [1053, 402] on div "COOKIES Cookies Enabled JAVASCRIPT Javascript Enabled BROWSER Browser: Chrome S…" at bounding box center [691, 113] width 887 height 636
click at [1097, 404] on div "COOKIES Cookies Enabled JAVASCRIPT Javascript Enabled BROWSER Browser: Chrome S…" at bounding box center [691, 113] width 887 height 636
click at [1048, 403] on div "COOKIES Cookies Enabled JAVASCRIPT Javascript Enabled BROWSER Browser: Chrome S…" at bounding box center [691, 113] width 887 height 636
click at [624, 299] on em "You must perform the test before starting your exam" at bounding box center [691, 297] width 251 height 28
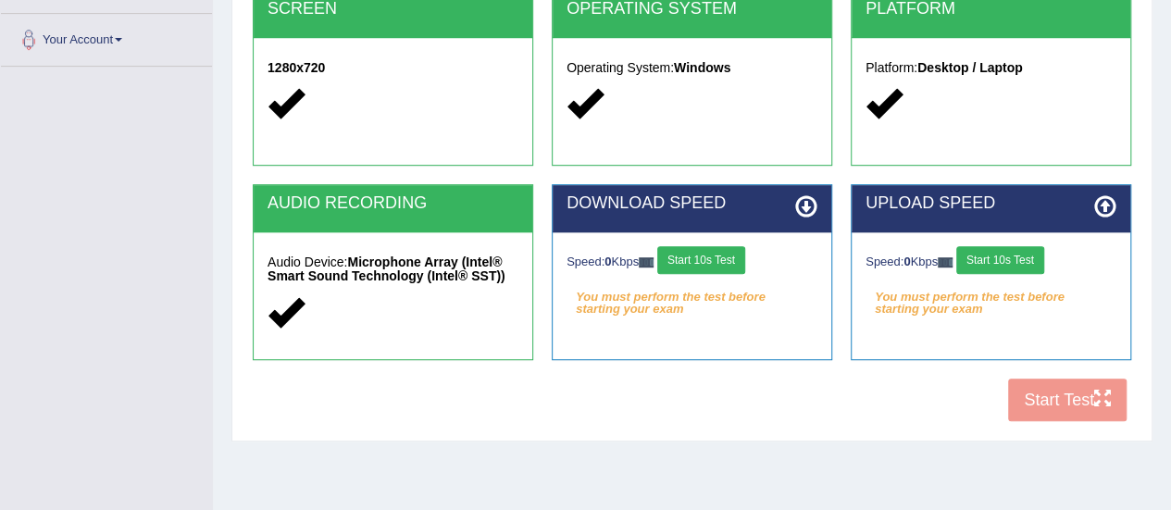
click at [707, 424] on div "COOKIES Cookies Enabled JAVASCRIPT Javascript Enabled BROWSER Browser: Chrome S…" at bounding box center [691, 113] width 887 height 636
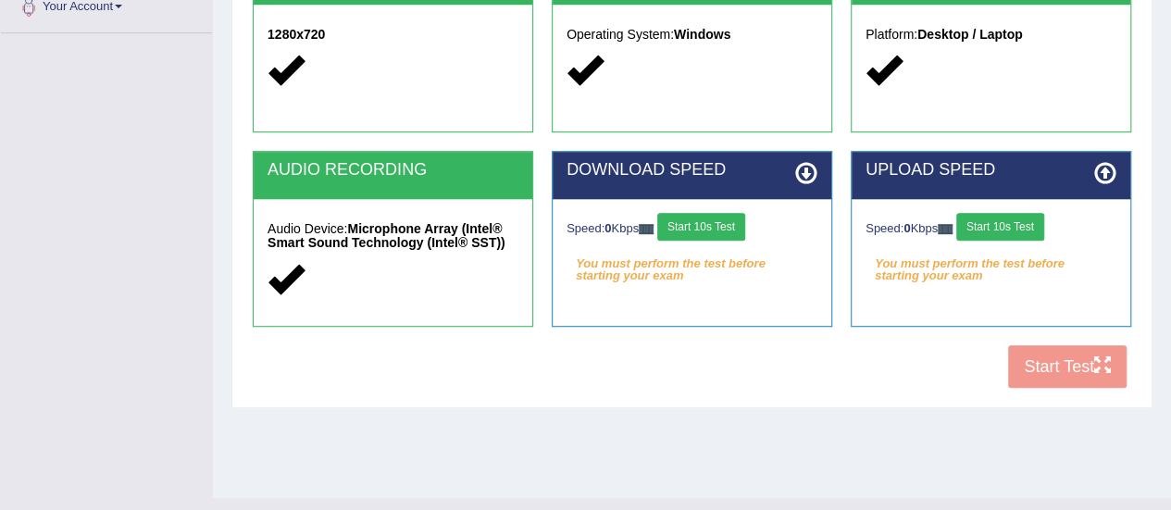
scroll to position [420, 0]
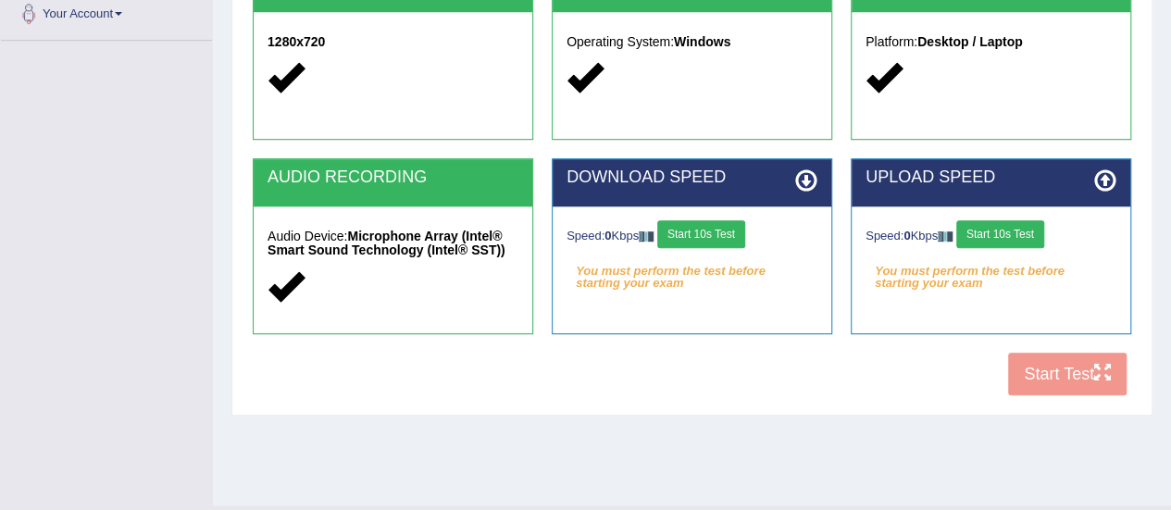
click at [709, 236] on button "Start 10s Test" at bounding box center [701, 234] width 88 height 28
click at [1014, 231] on button "Start 10s Test" at bounding box center [1000, 234] width 88 height 28
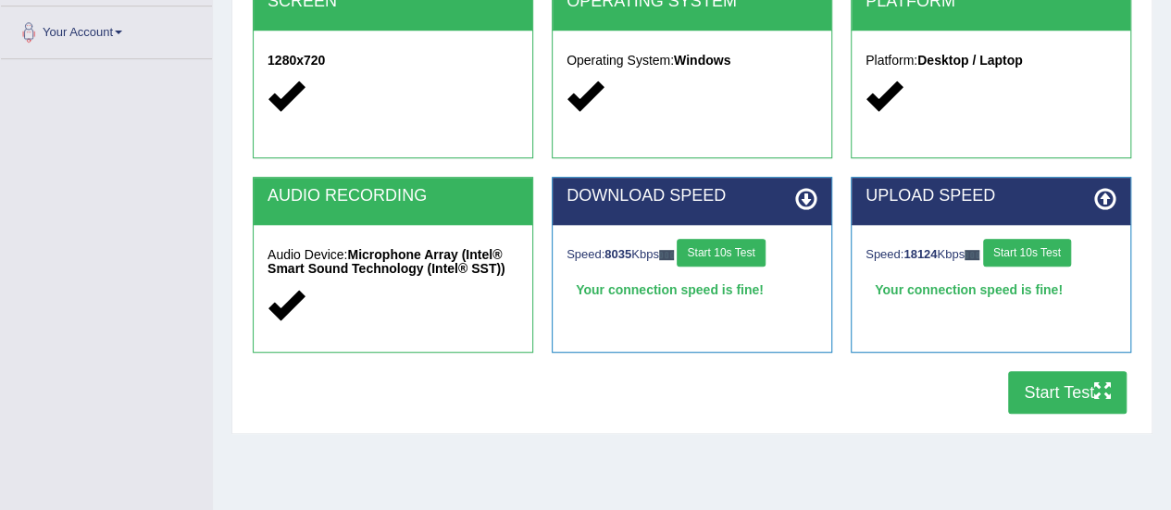
scroll to position [403, 0]
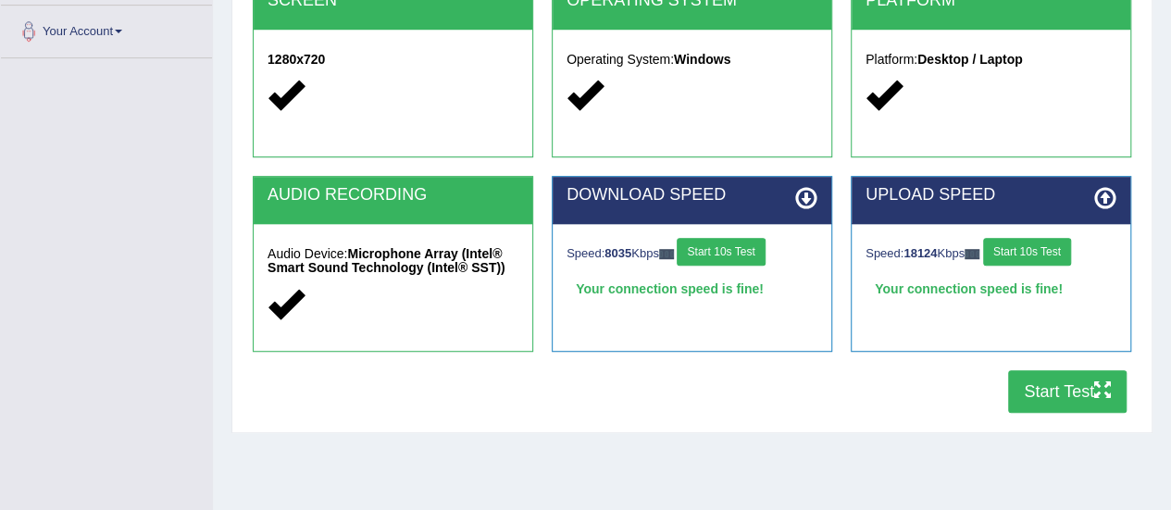
click at [1057, 393] on button "Start Test" at bounding box center [1067, 391] width 118 height 43
